Goal: Download file/media

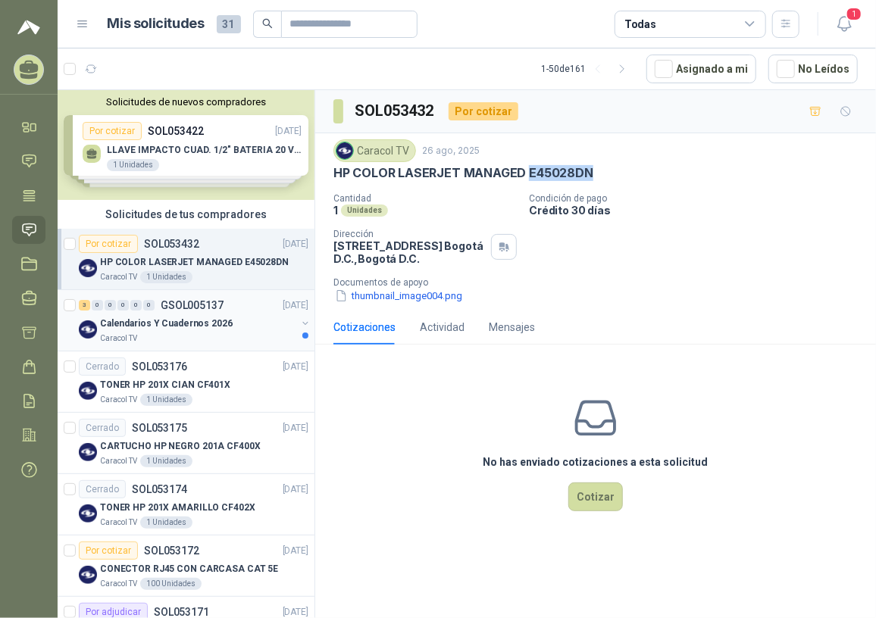
click at [167, 320] on p "Calendarios Y Cuadernos 2026" at bounding box center [166, 324] width 133 height 14
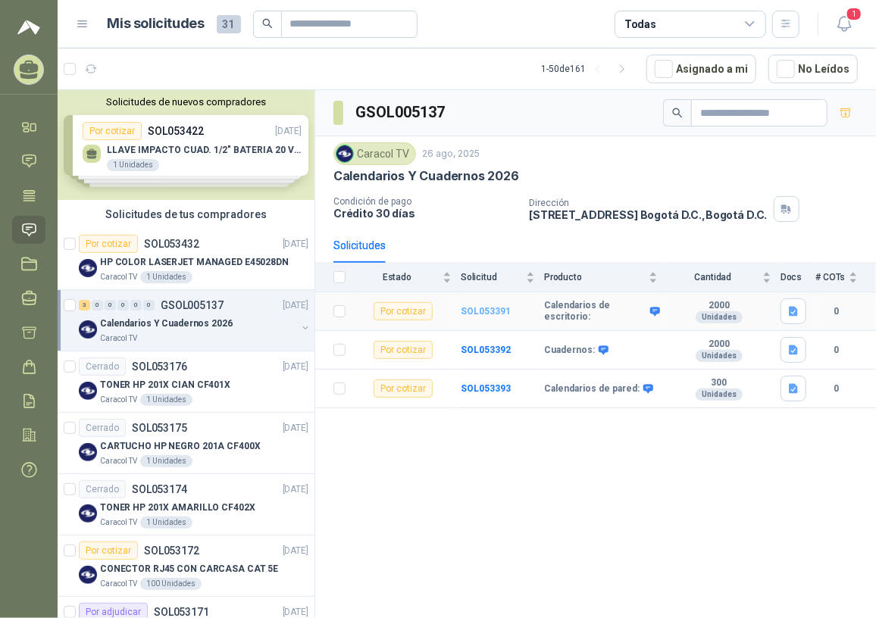
click at [489, 313] on b "SOL053391" at bounding box center [486, 311] width 50 height 11
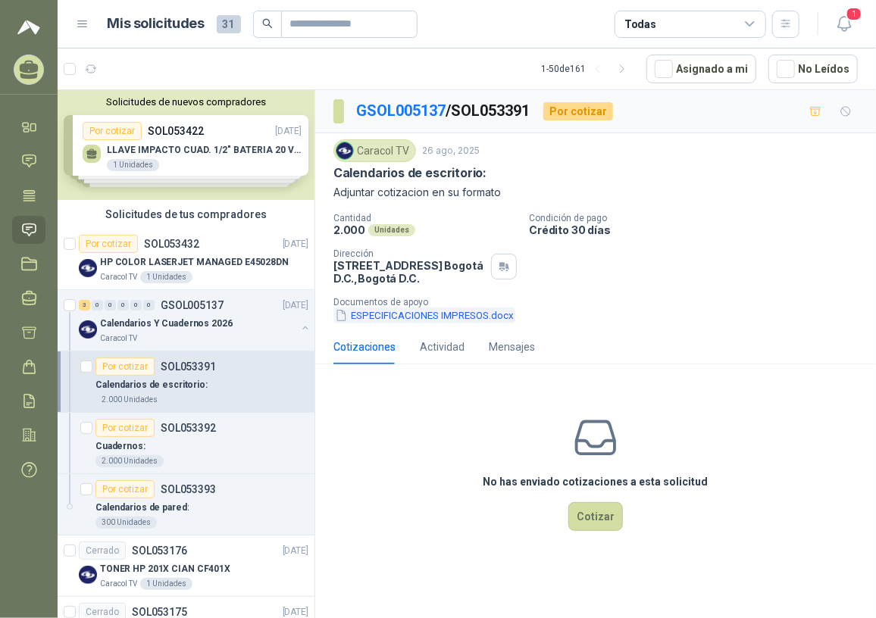
click at [411, 315] on button "ESPECIFICACIONES IMPRESOS.docx" at bounding box center [424, 316] width 182 height 16
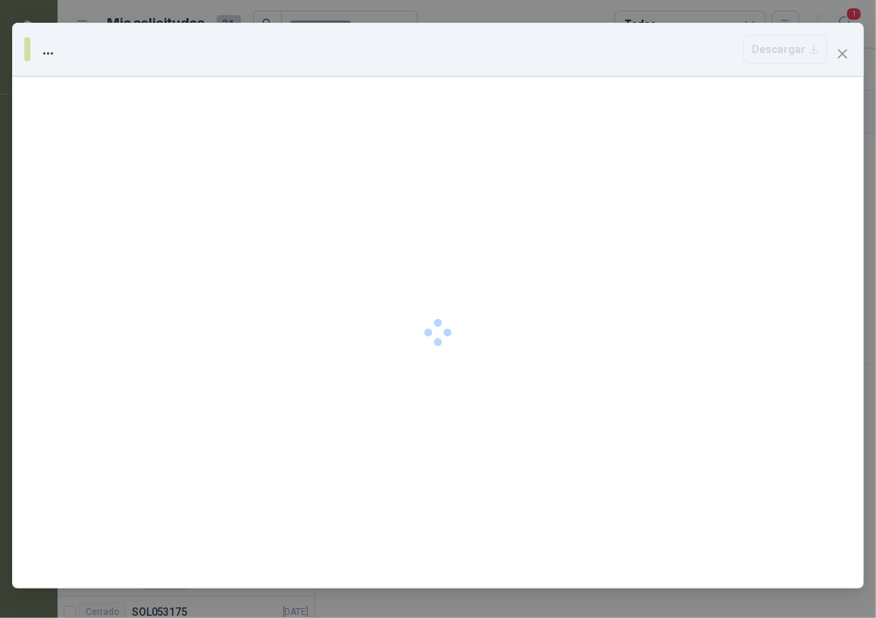
click at [411, 315] on div at bounding box center [437, 333] width 851 height 512
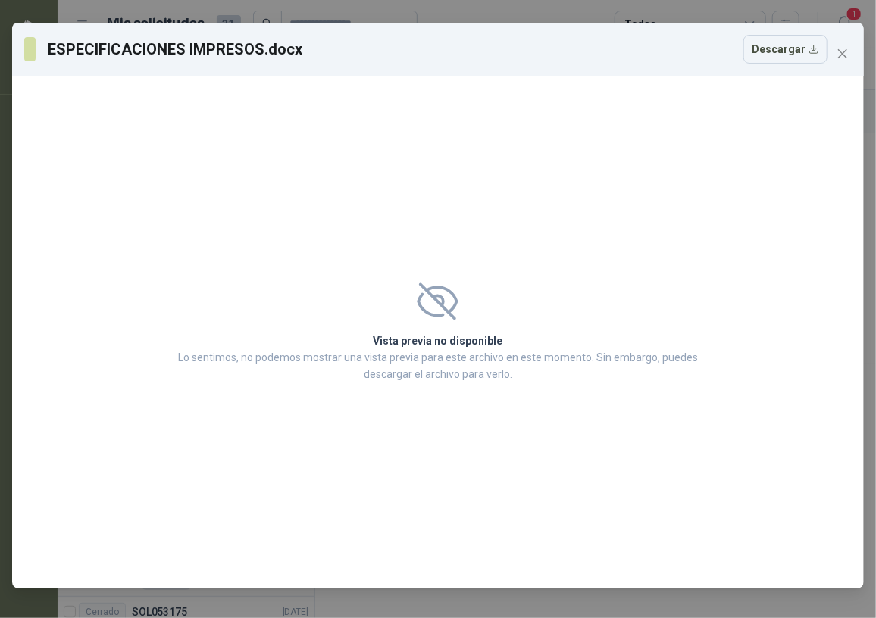
click at [782, 58] on button "Descargar" at bounding box center [785, 49] width 84 height 29
drag, startPoint x: 832, startPoint y: 126, endPoint x: 832, endPoint y: 101, distance: 24.3
click at [832, 126] on div "Vista previa no disponible Lo sentimos, no podemos mostrar una vista previa par…" at bounding box center [437, 333] width 851 height 512
click at [853, 50] on span "Close" at bounding box center [842, 54] width 24 height 12
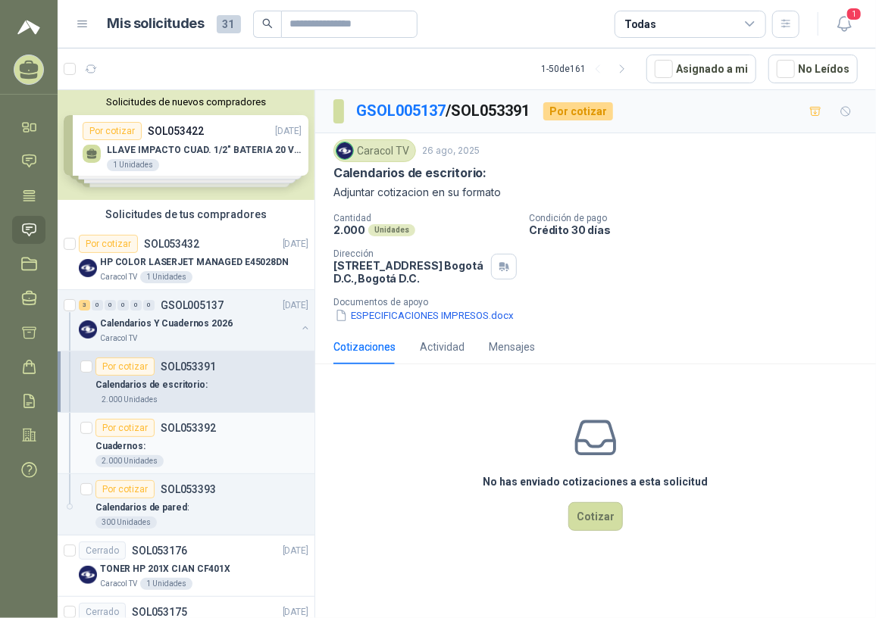
click at [200, 439] on div "Cuadernos:" at bounding box center [201, 446] width 213 height 18
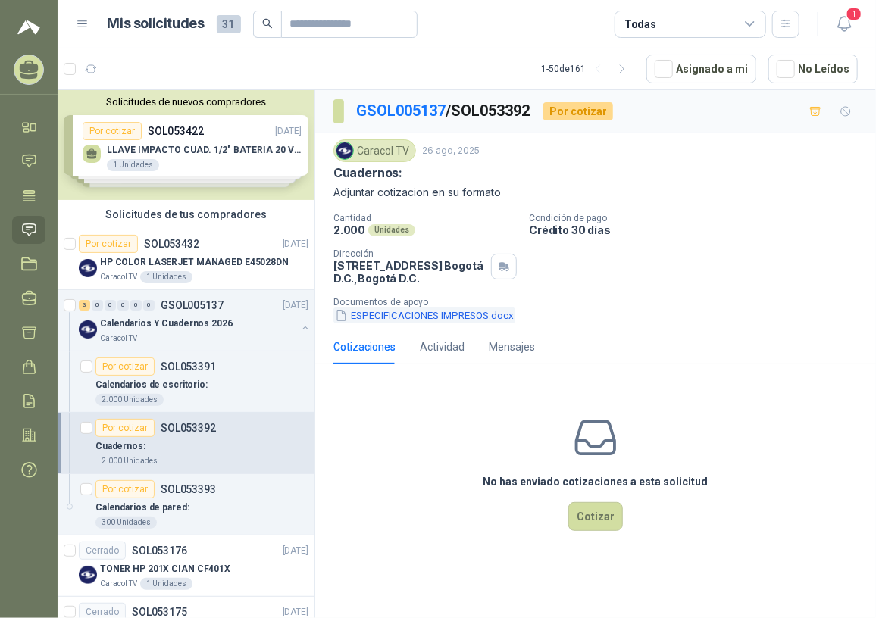
click at [391, 319] on button "ESPECIFICACIONES IMPRESOS.docx" at bounding box center [424, 316] width 182 height 16
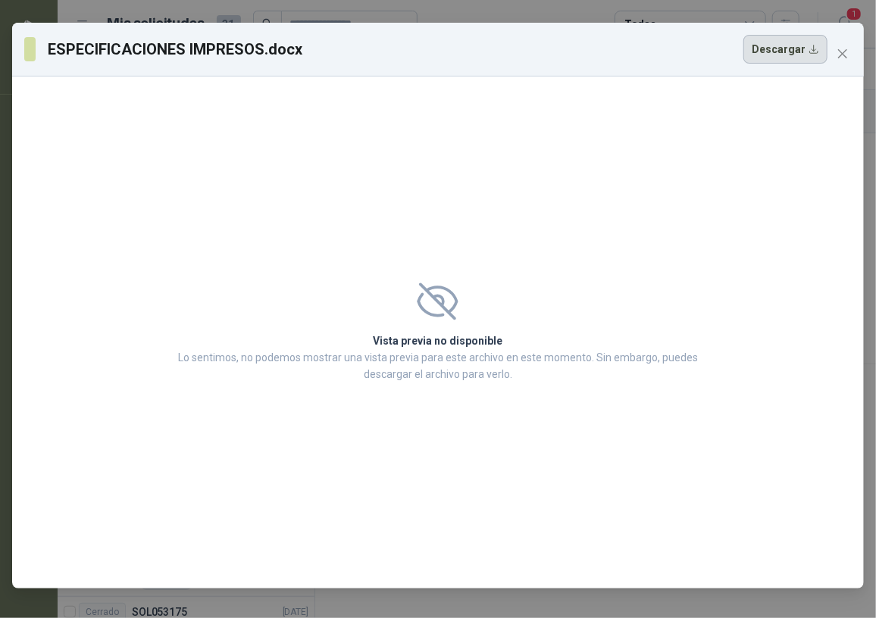
click at [766, 49] on button "Descargar" at bounding box center [785, 49] width 84 height 29
drag, startPoint x: 835, startPoint y: 88, endPoint x: 841, endPoint y: 76, distance: 13.5
click at [835, 88] on div "Vista previa no disponible Lo sentimos, no podemos mostrar una vista previa par…" at bounding box center [437, 333] width 851 height 512
click at [841, 51] on icon "close" at bounding box center [842, 54] width 12 height 12
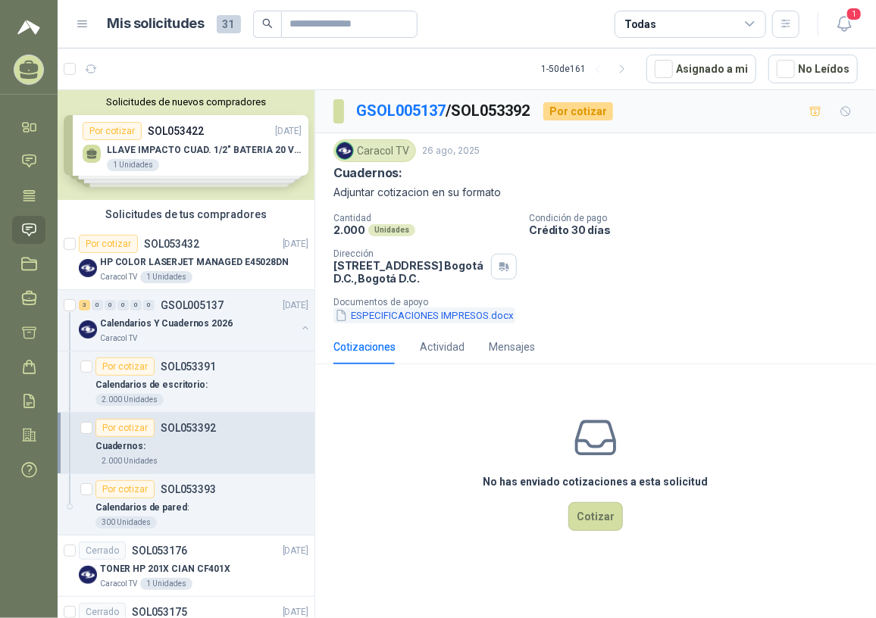
click at [374, 322] on button "ESPECIFICACIONES IMPRESOS.docx" at bounding box center [424, 316] width 182 height 16
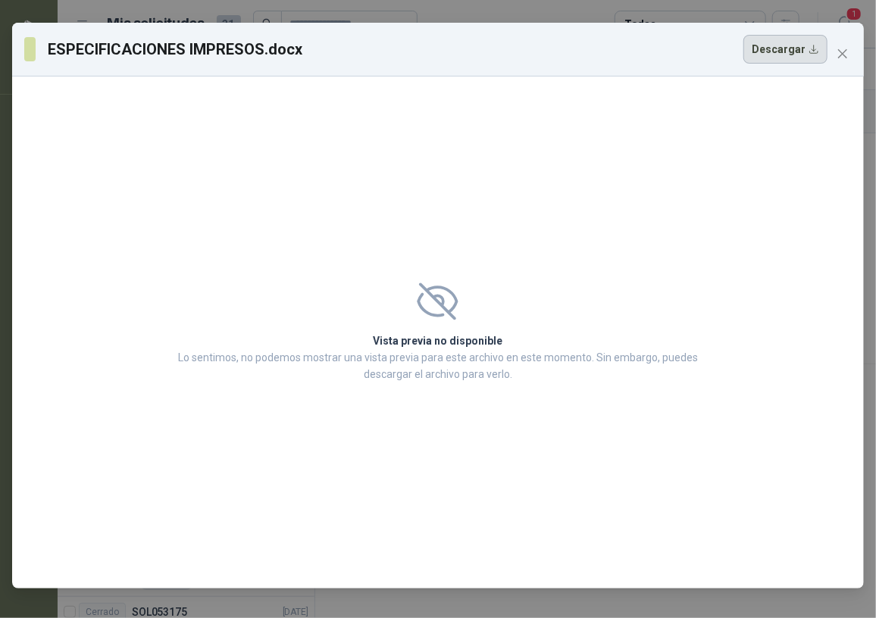
click at [779, 59] on button "Descargar" at bounding box center [785, 49] width 84 height 29
click at [797, 201] on div "Vista previa no disponible Lo sentimos, no podemos mostrar una vista previa par…" at bounding box center [437, 333] width 851 height 512
click at [802, 58] on button "Descargar" at bounding box center [785, 49] width 84 height 29
drag, startPoint x: 796, startPoint y: 268, endPoint x: 801, endPoint y: 235, distance: 33.7
click at [798, 268] on div "Vista previa no disponible Lo sentimos, no podemos mostrar una vista previa par…" at bounding box center [437, 333] width 851 height 512
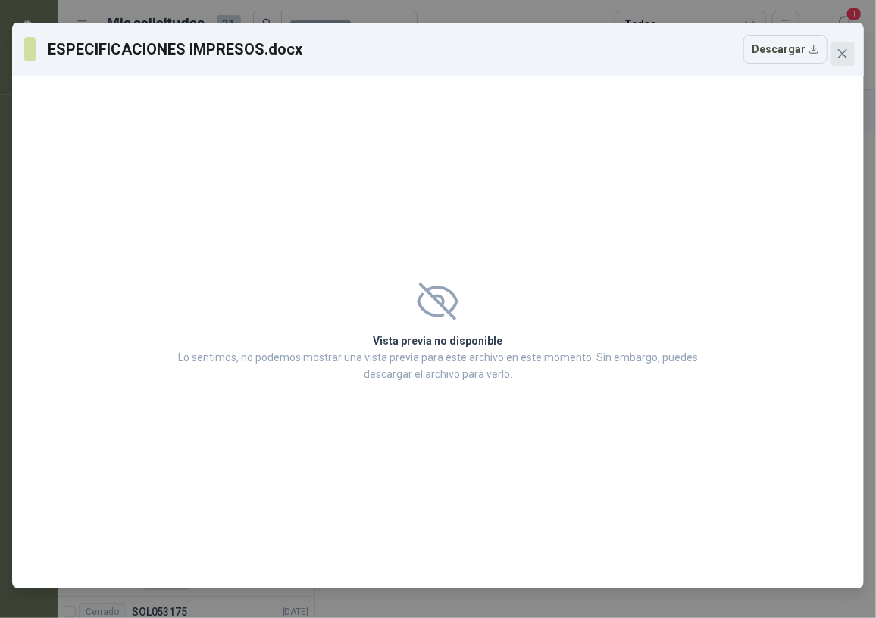
click at [840, 57] on icon "close" at bounding box center [842, 54] width 12 height 12
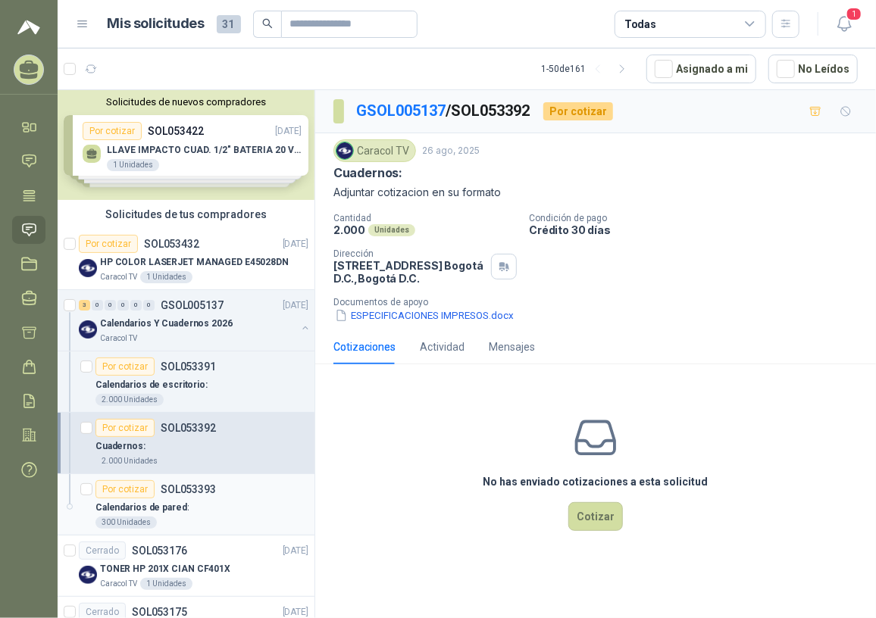
click at [167, 489] on p "SOL053393" at bounding box center [188, 489] width 55 height 11
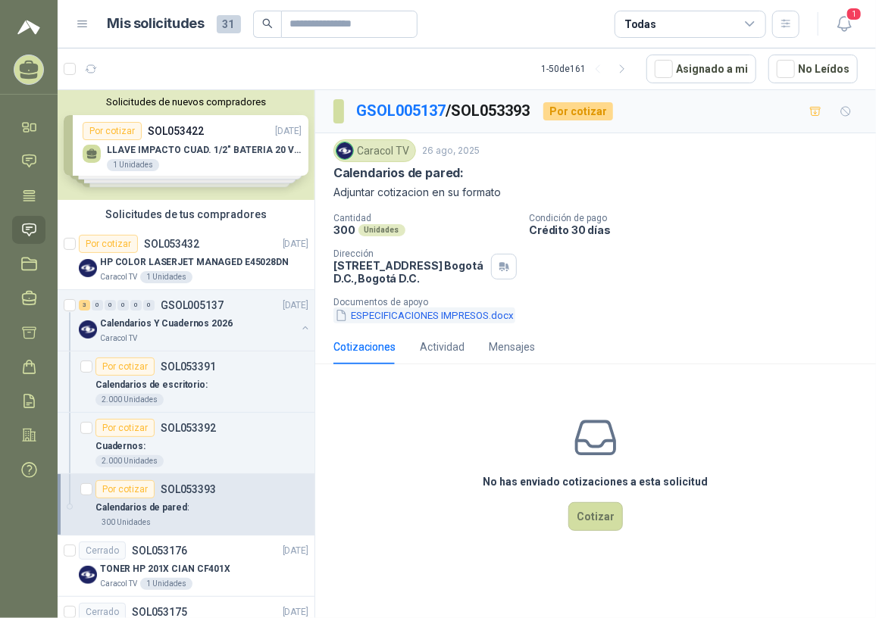
click at [432, 317] on button "ESPECIFICACIONES IMPRESOS.docx" at bounding box center [424, 316] width 182 height 16
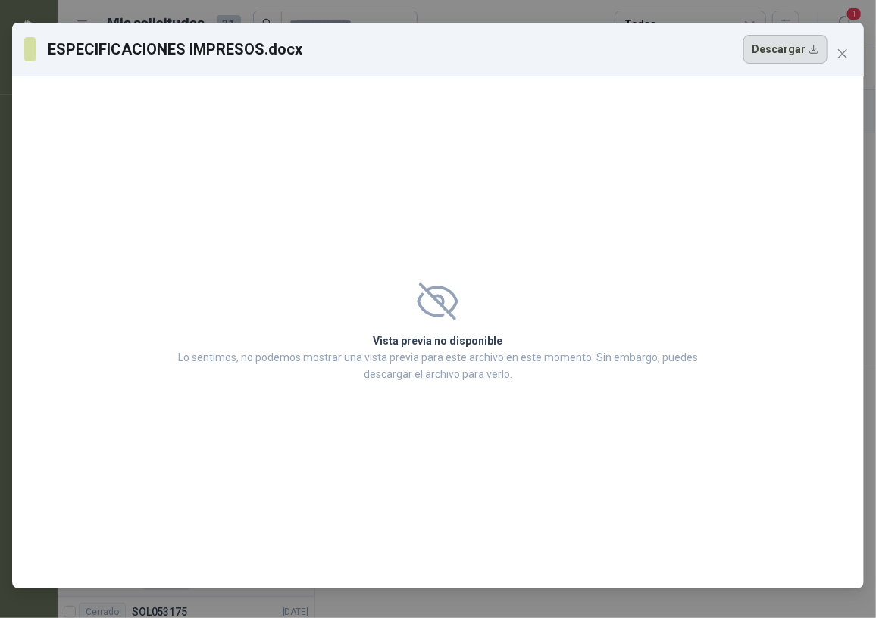
click at [751, 54] on button "Descargar" at bounding box center [785, 49] width 84 height 29
click at [767, 184] on div "Vista previa no disponible Lo sentimos, no podemos mostrar una vista previa par…" at bounding box center [437, 333] width 851 height 512
click at [845, 52] on icon "close" at bounding box center [842, 54] width 12 height 12
